Goal: Find specific page/section: Find specific page/section

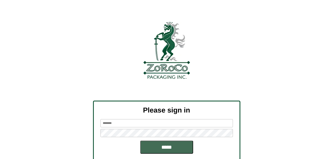
type input "******"
click at [157, 145] on input "*****" at bounding box center [166, 147] width 53 height 13
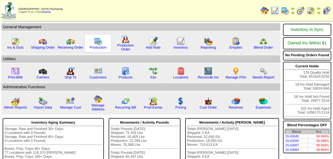
click at [99, 45] on img at bounding box center [98, 41] width 8 height 8
